Goal: Task Accomplishment & Management: Use online tool/utility

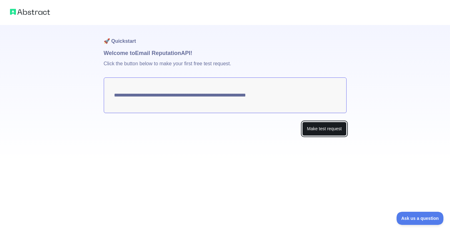
click at [312, 130] on button "Make test request" at bounding box center [324, 129] width 44 height 14
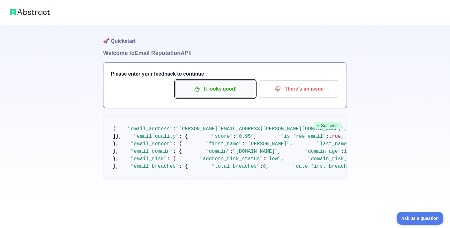
click at [229, 91] on p "It looks good!" at bounding box center [215, 89] width 71 height 11
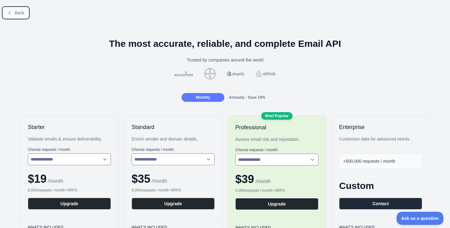
click at [14, 10] on button "Back" at bounding box center [15, 13] width 25 height 11
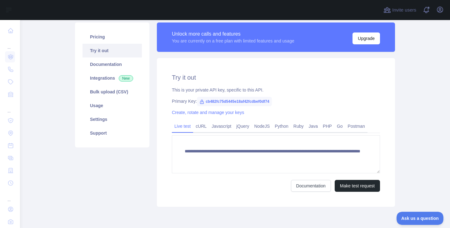
scroll to position [42, 0]
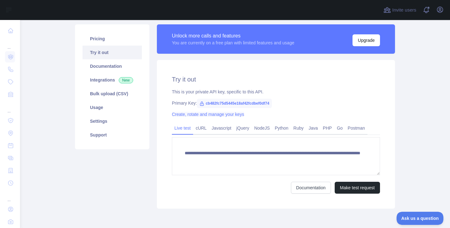
click at [216, 116] on link "Create, rotate and manage your keys" at bounding box center [208, 114] width 72 height 5
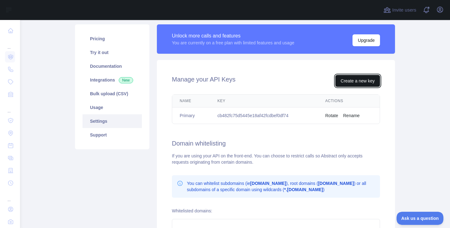
click at [348, 84] on button "Create a new key" at bounding box center [357, 81] width 45 height 12
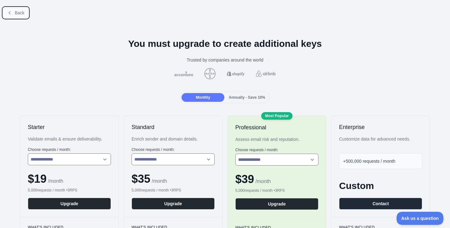
click at [16, 13] on span "Back" at bounding box center [20, 12] width 10 height 5
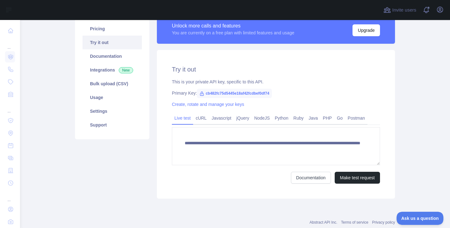
scroll to position [52, 0]
click at [213, 104] on link "Create, rotate and manage your keys" at bounding box center [208, 104] width 72 height 5
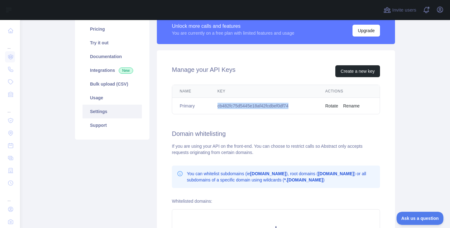
drag, startPoint x: 215, startPoint y: 106, endPoint x: 319, endPoint y: 106, distance: 104.4
click at [318, 106] on td "cb482fc75d5445e18af42fcdbef0df74" at bounding box center [264, 106] width 108 height 17
copy td "cb482fc75d5445e18af42fcdbef0df74"
click at [291, 116] on div "Name Key Actions Primary cb482fc75d5445e18af42fcdbef0df74 Rotate Rename" at bounding box center [276, 99] width 228 height 35
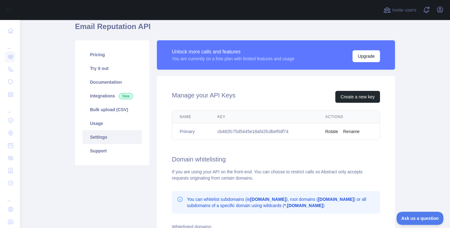
scroll to position [18, 0]
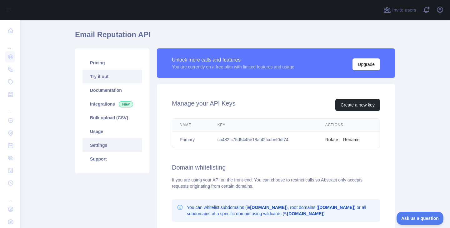
click at [109, 73] on link "Try it out" at bounding box center [112, 77] width 59 height 14
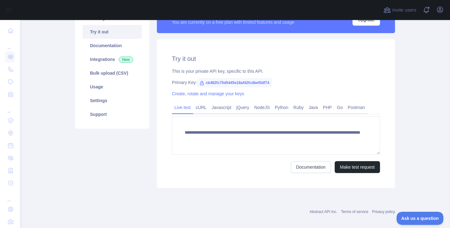
scroll to position [62, 0]
click at [227, 112] on link "Javascript" at bounding box center [221, 108] width 25 height 10
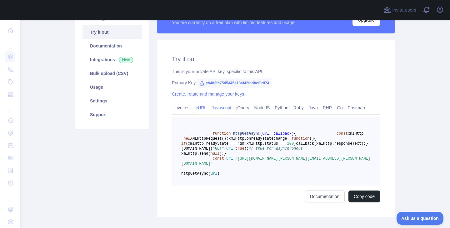
click at [198, 106] on link "cURL" at bounding box center [201, 108] width 16 height 10
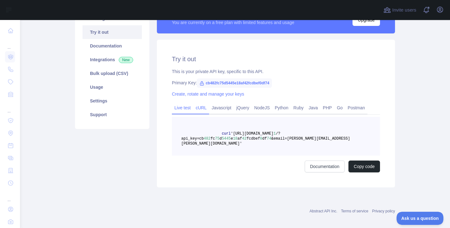
click at [180, 105] on link "Live test" at bounding box center [182, 108] width 21 height 10
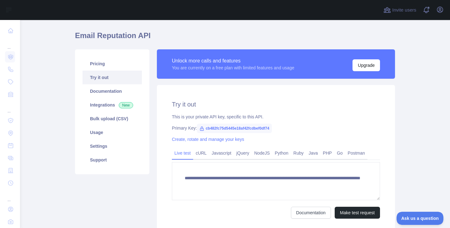
scroll to position [17, 0]
